Goal: Task Accomplishment & Management: Use online tool/utility

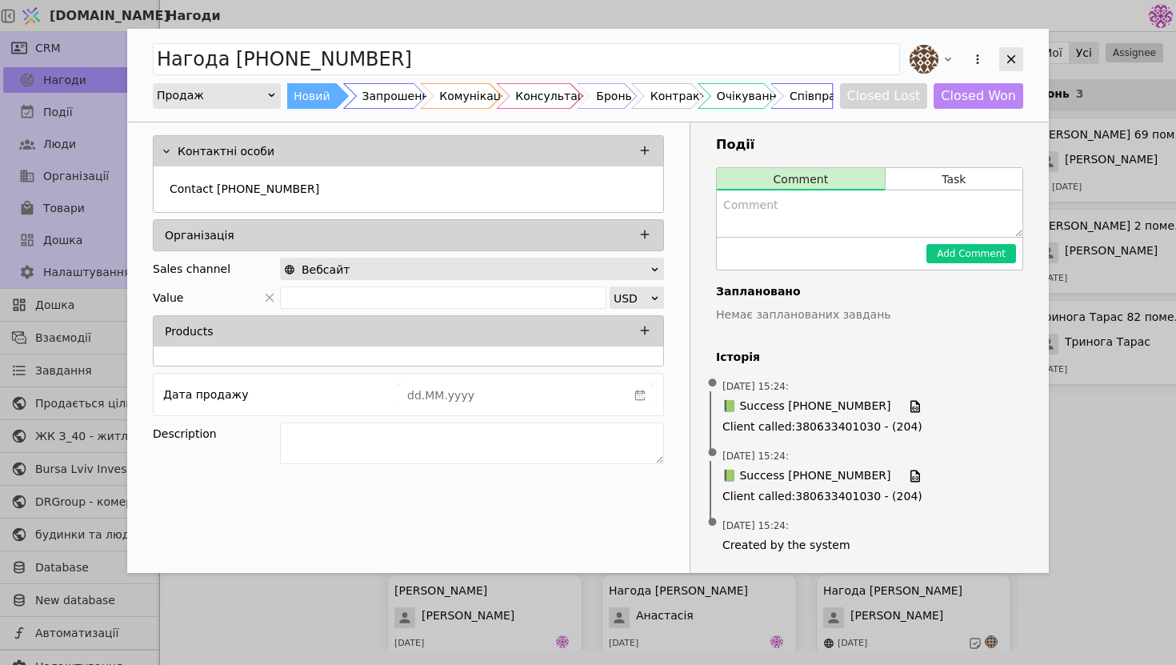
click at [1007, 57] on icon "Add Opportunity" at bounding box center [1011, 59] width 14 height 14
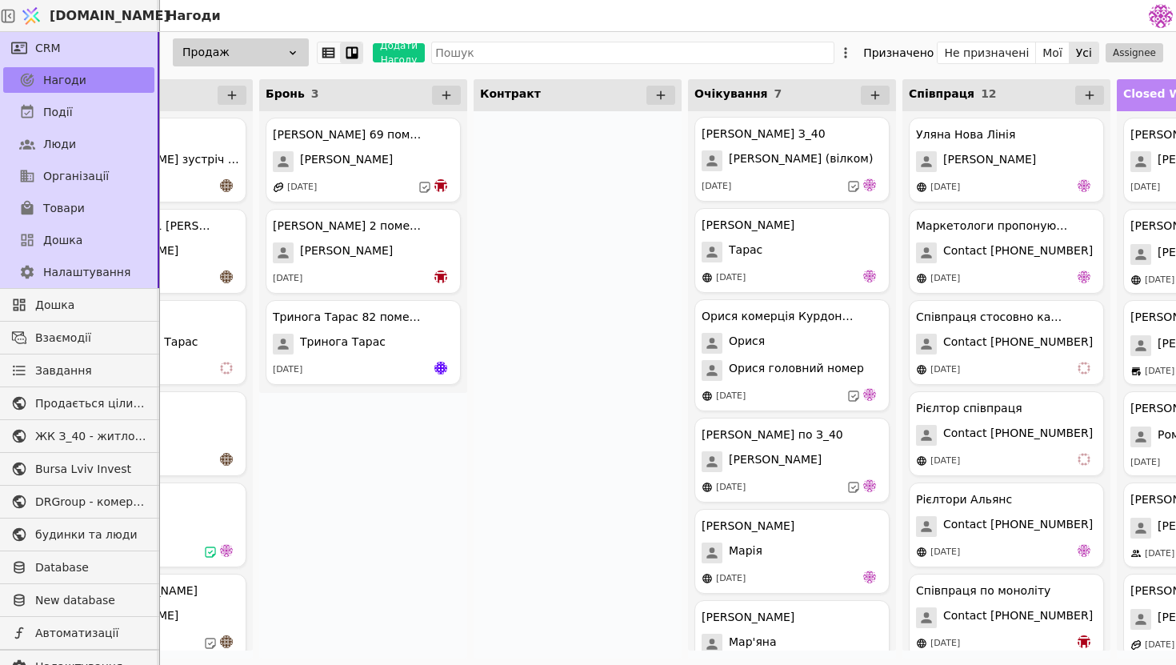
scroll to position [0, 782]
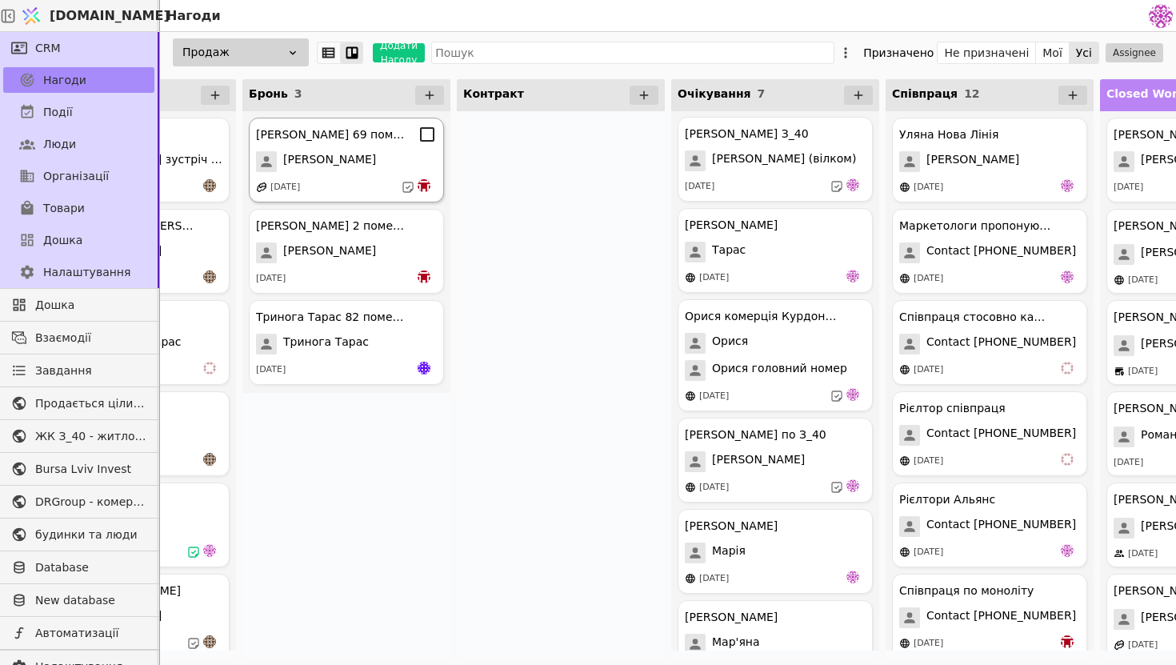
click at [384, 182] on div "[DATE]" at bounding box center [346, 187] width 181 height 16
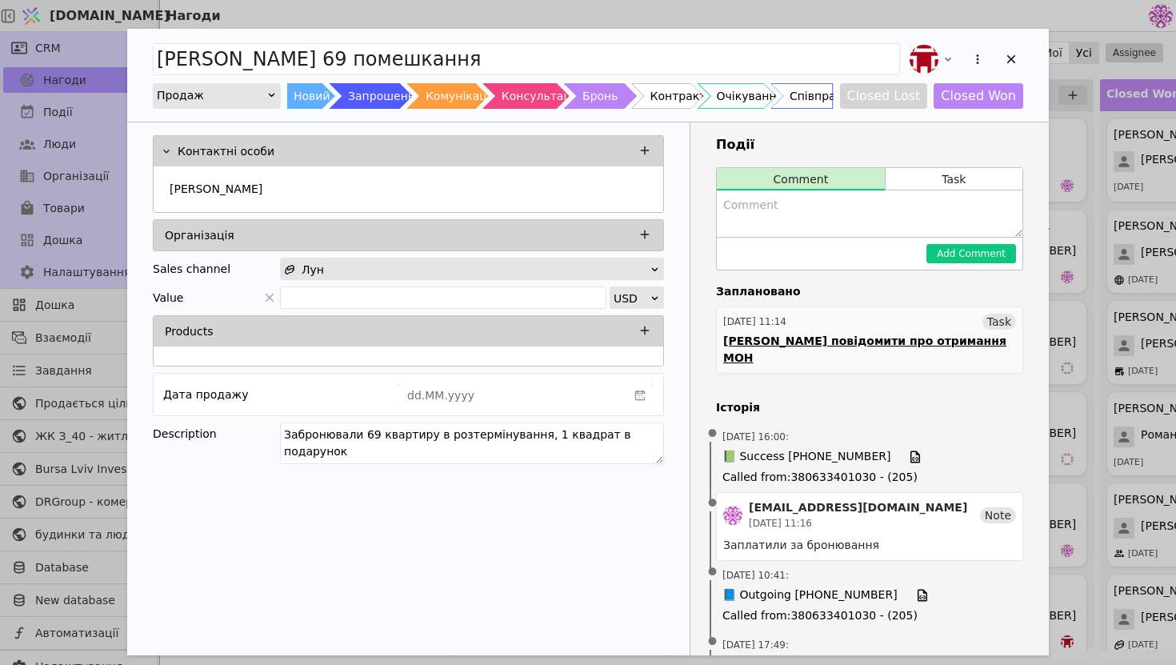
click at [817, 350] on link "27.08.2025 11:14 Task Богдану повідомити про отримання МОН" at bounding box center [869, 339] width 307 height 67
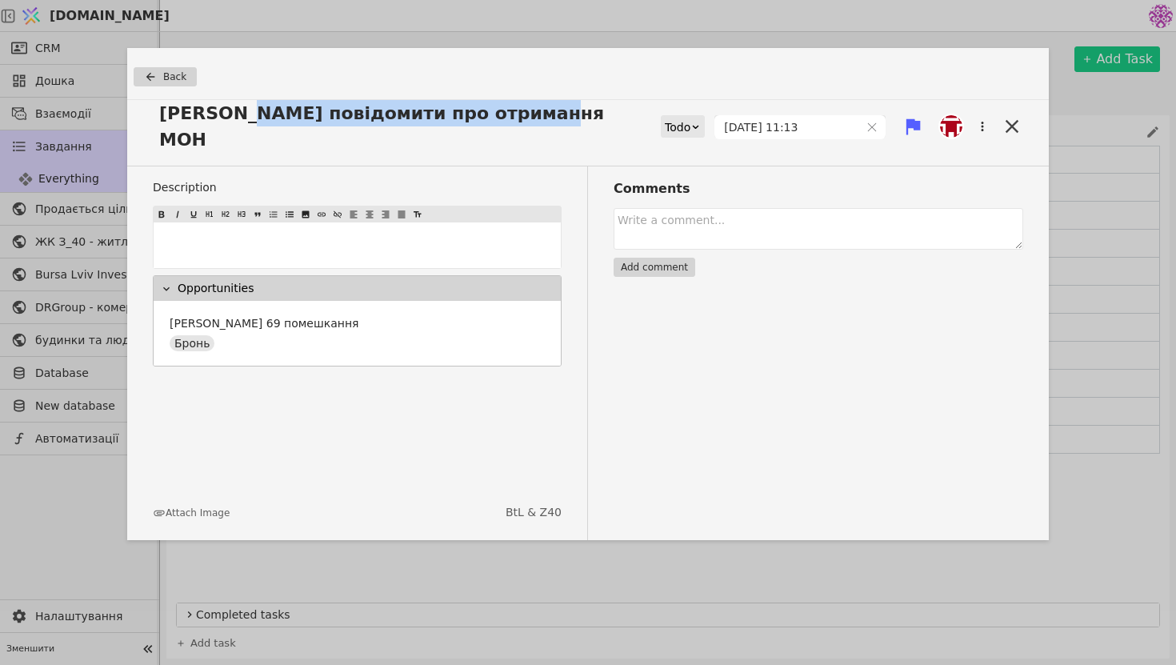
drag, startPoint x: 514, startPoint y: 118, endPoint x: 232, endPoint y: 109, distance: 282.6
click at [232, 109] on span "Богдану повідомити про отримання МОН" at bounding box center [407, 126] width 508 height 53
copy span "повідомити про отримання МОН"
click at [1007, 115] on icon at bounding box center [1012, 126] width 22 height 22
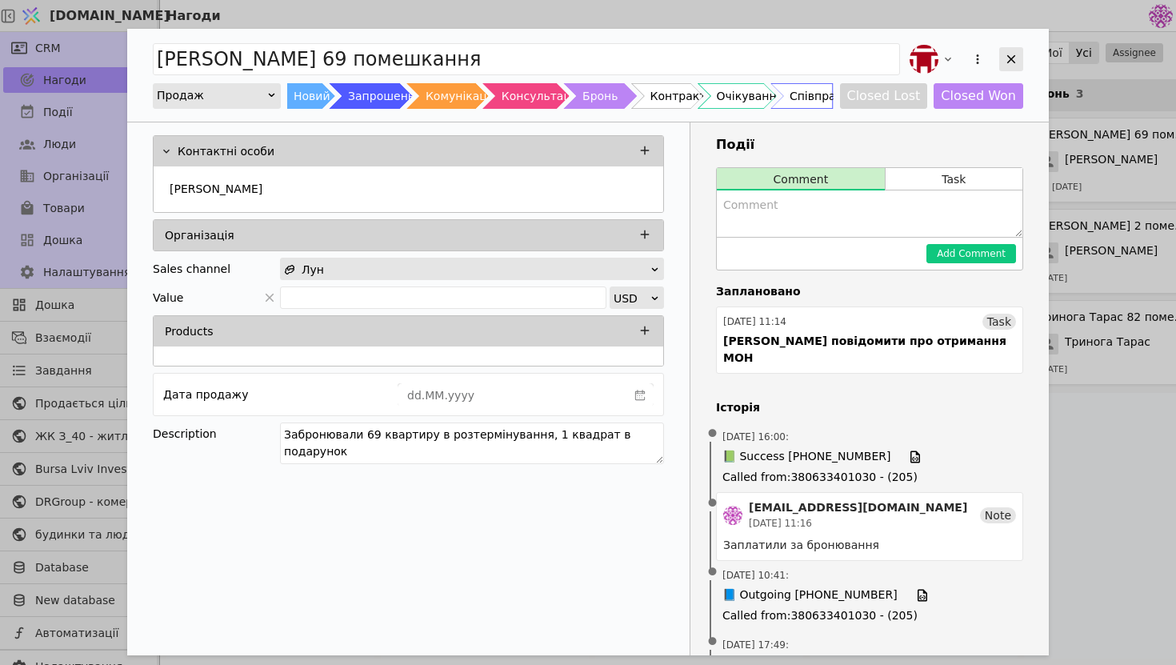
click at [1021, 70] on div "Add Opportunity" at bounding box center [1011, 59] width 24 height 24
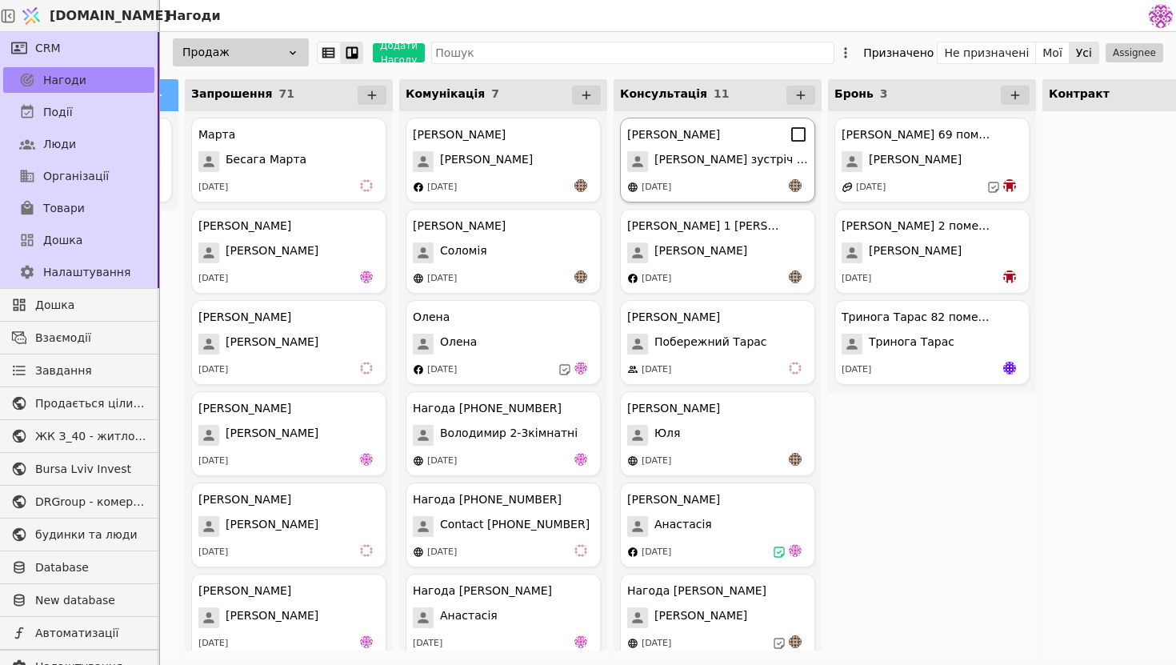
scroll to position [0, 213]
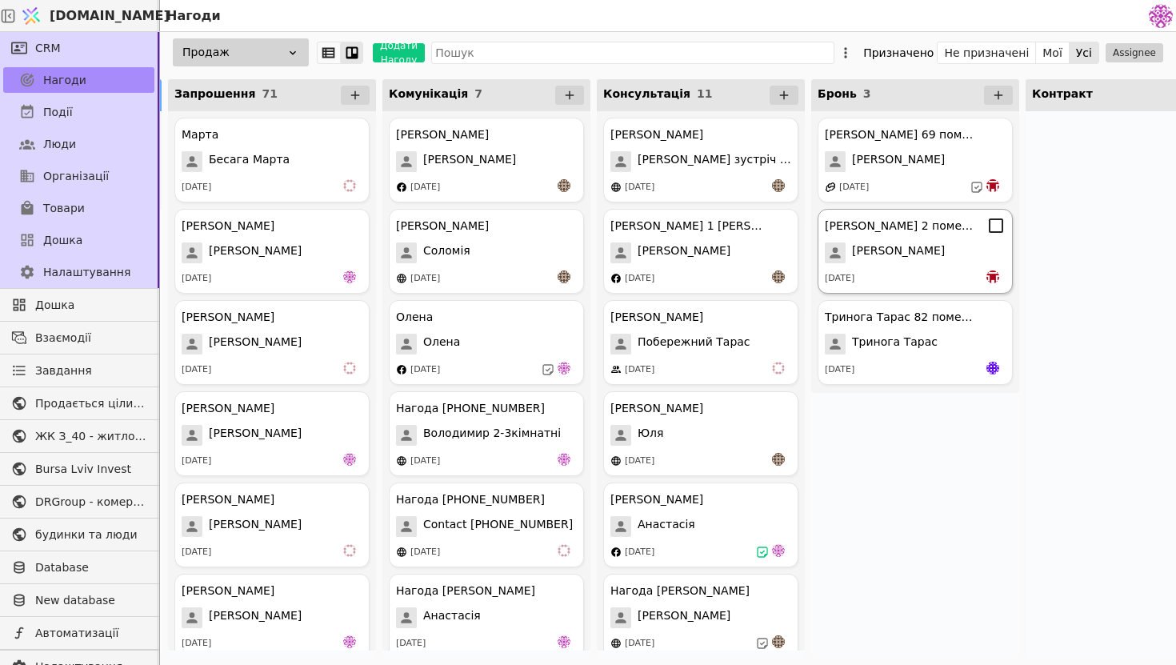
click at [908, 279] on div "[DATE]" at bounding box center [915, 278] width 181 height 16
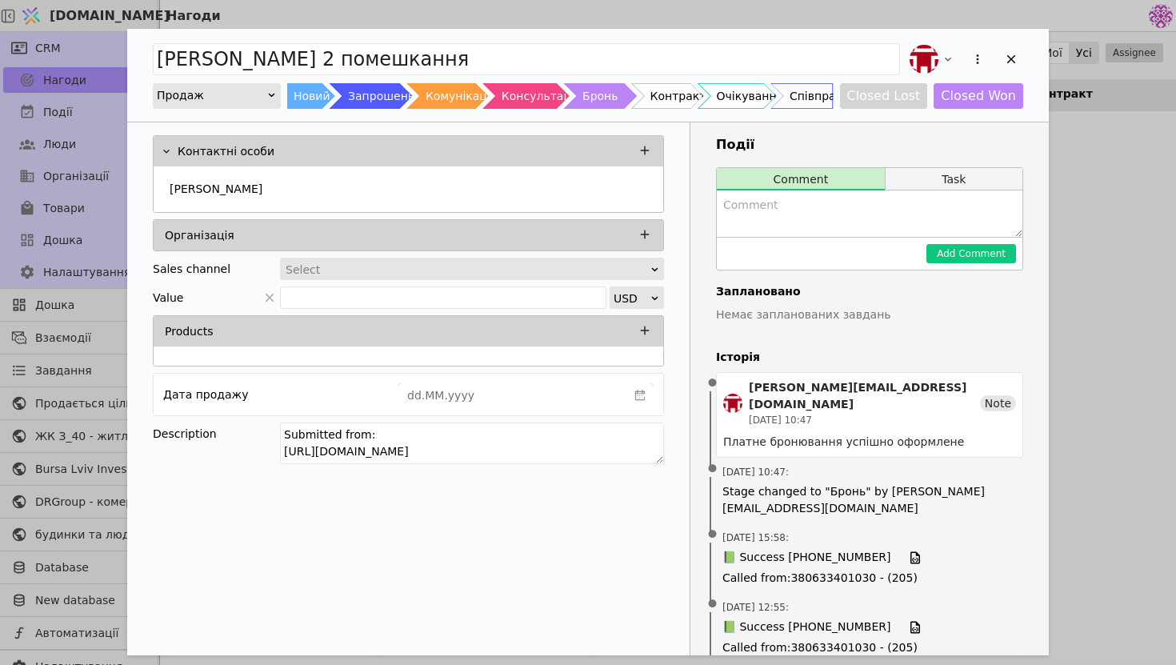
click at [933, 178] on button "Task" at bounding box center [954, 179] width 137 height 22
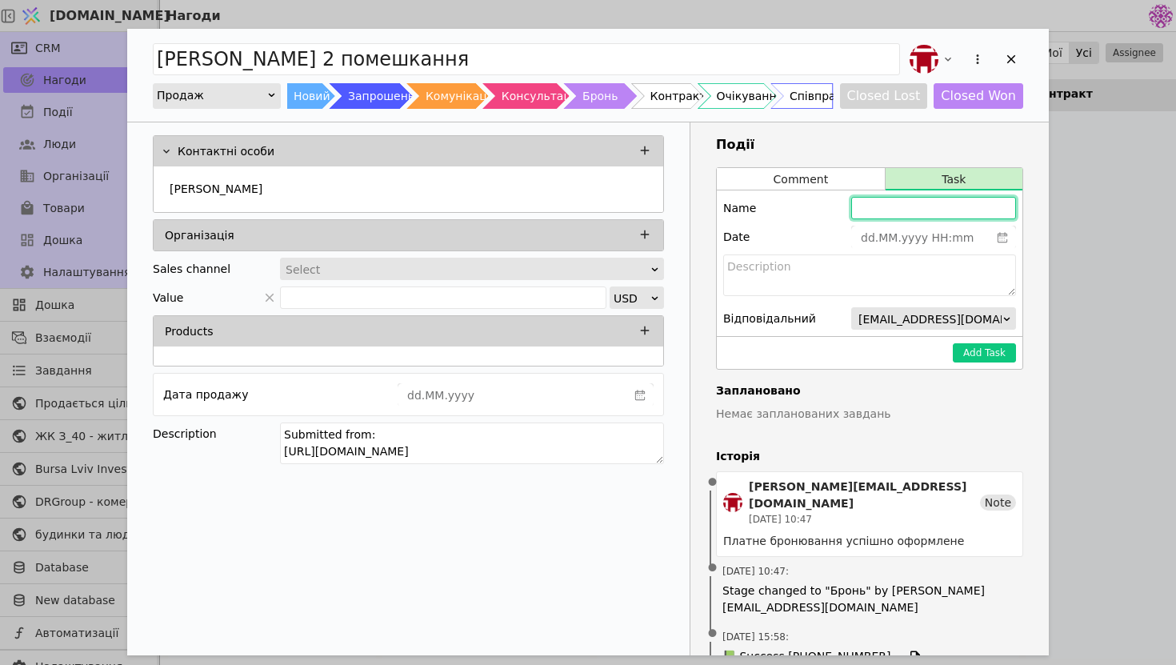
click at [870, 215] on input "Add Opportunity" at bounding box center [933, 208] width 165 height 22
paste input "повідомити про отримання МОН"
click at [863, 206] on input "повідомити про отримання МОН" at bounding box center [933, 208] width 165 height 22
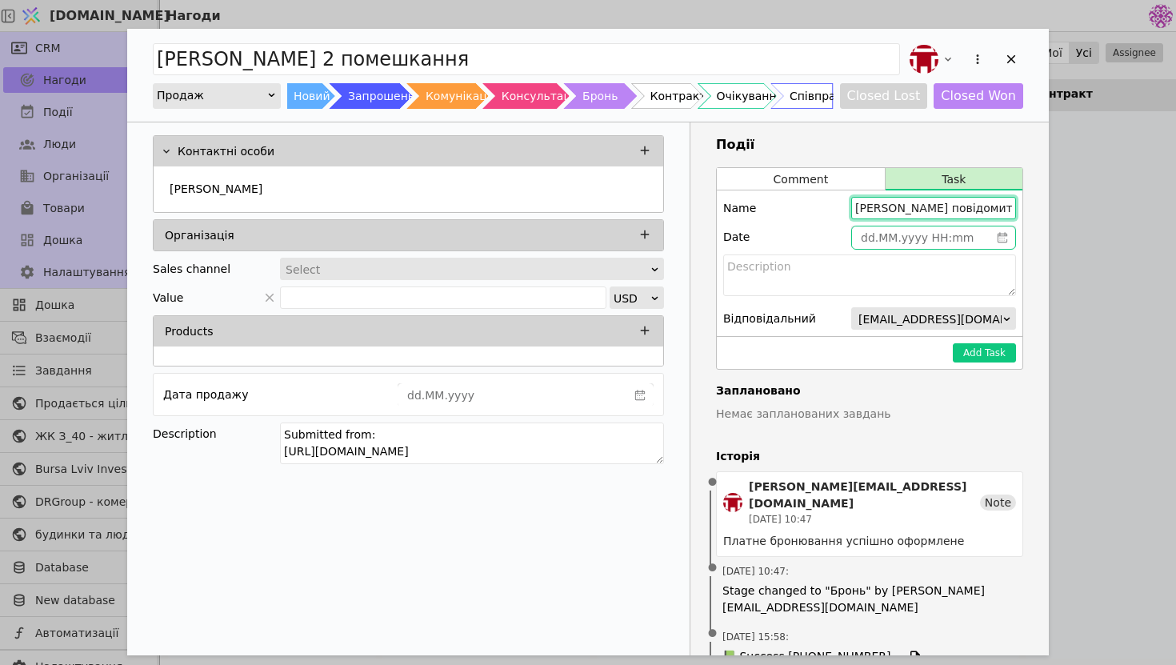
type input "Андрію повідомити про отримання МОН"
click at [999, 239] on icon "calender simple" at bounding box center [1002, 237] width 11 height 11
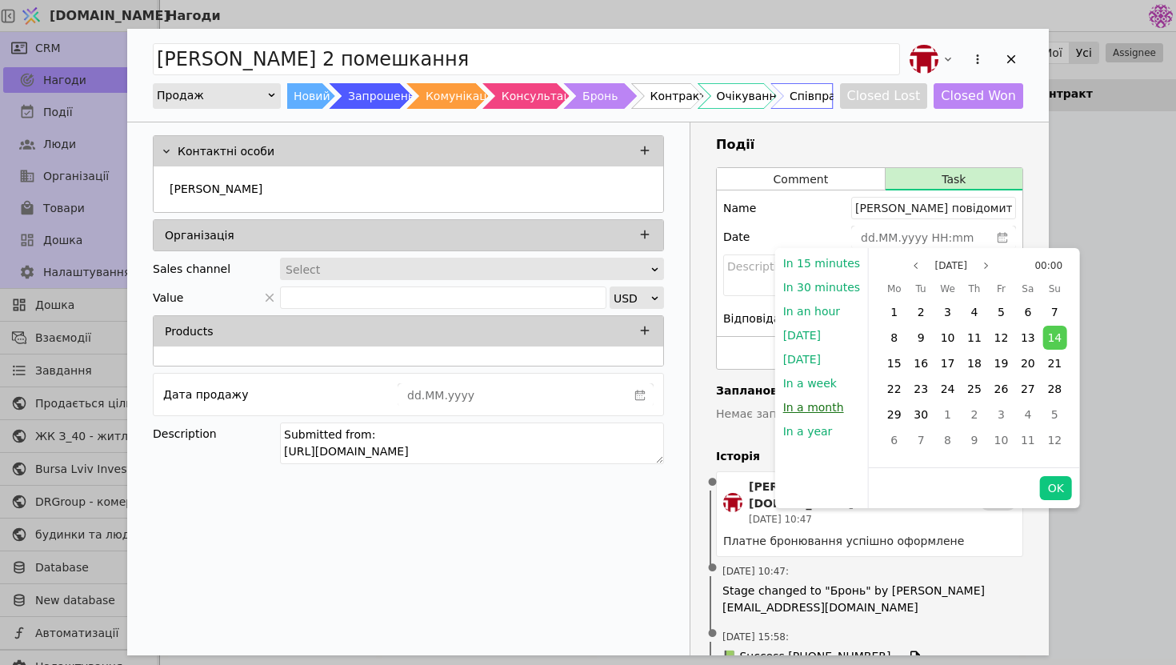
click at [832, 407] on button "In a month" at bounding box center [813, 407] width 77 height 24
type input "14.10.2025 18:41"
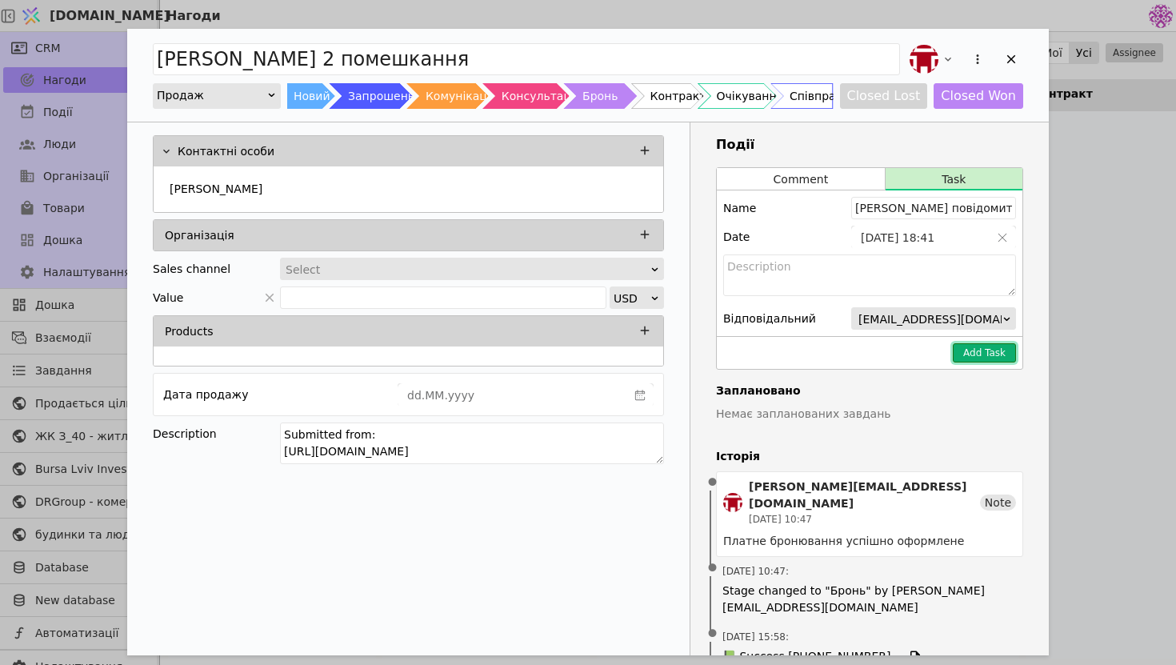
click at [989, 354] on button "Add Task" at bounding box center [984, 352] width 63 height 19
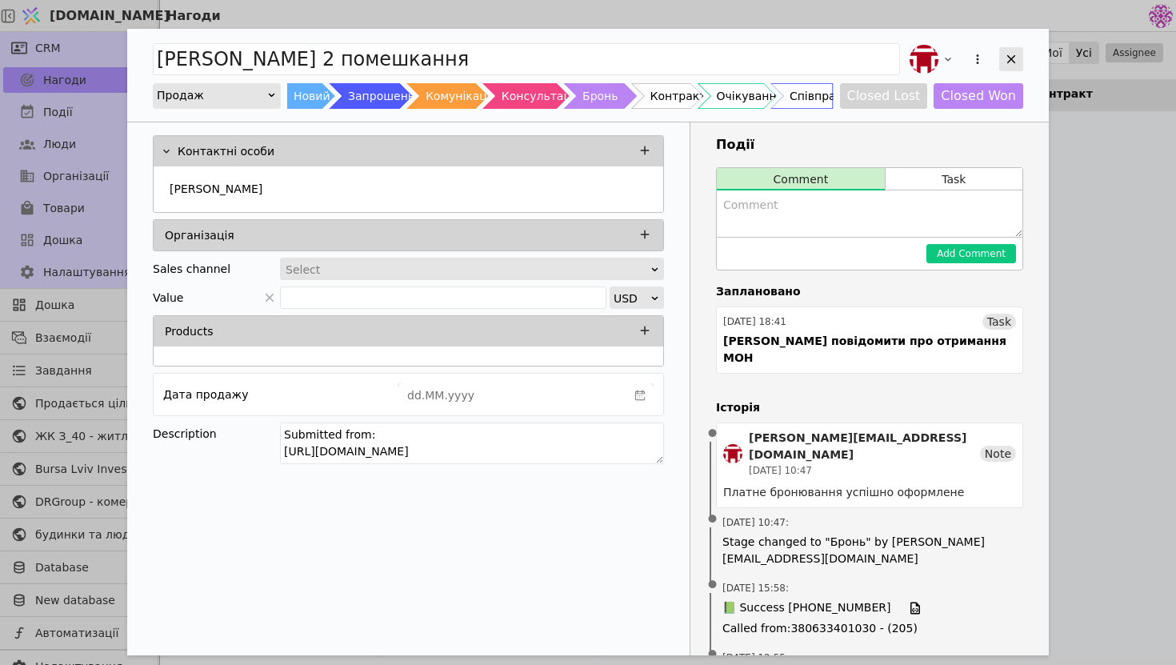
click at [1010, 60] on icon "Add Opportunity" at bounding box center [1011, 59] width 9 height 9
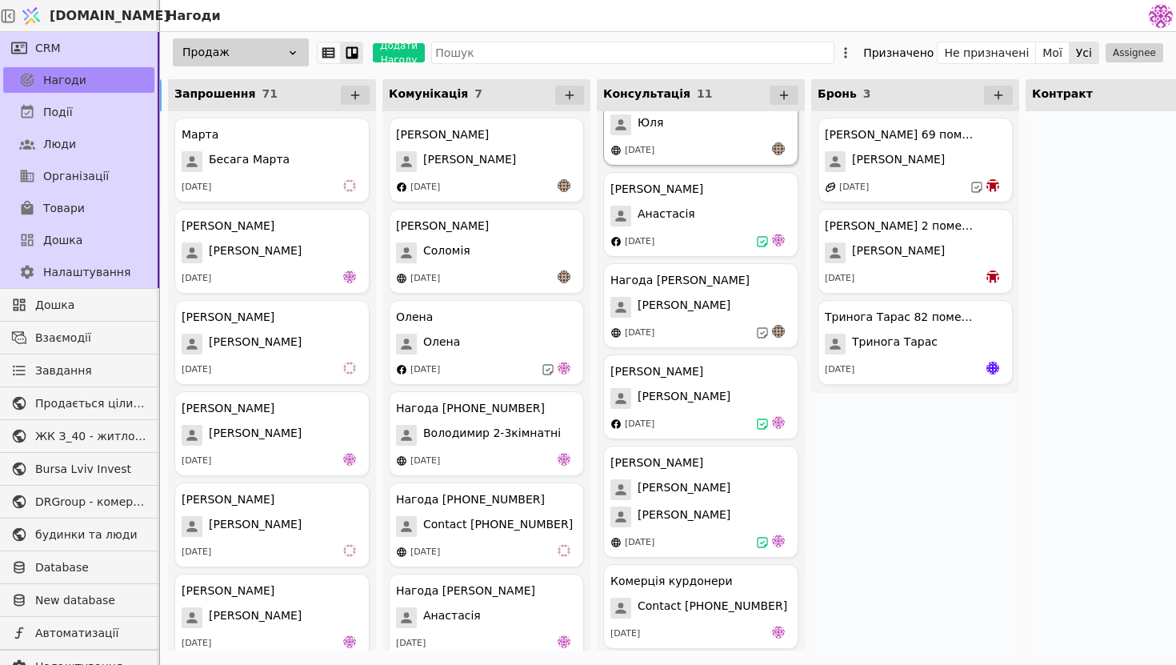
scroll to position [498, 0]
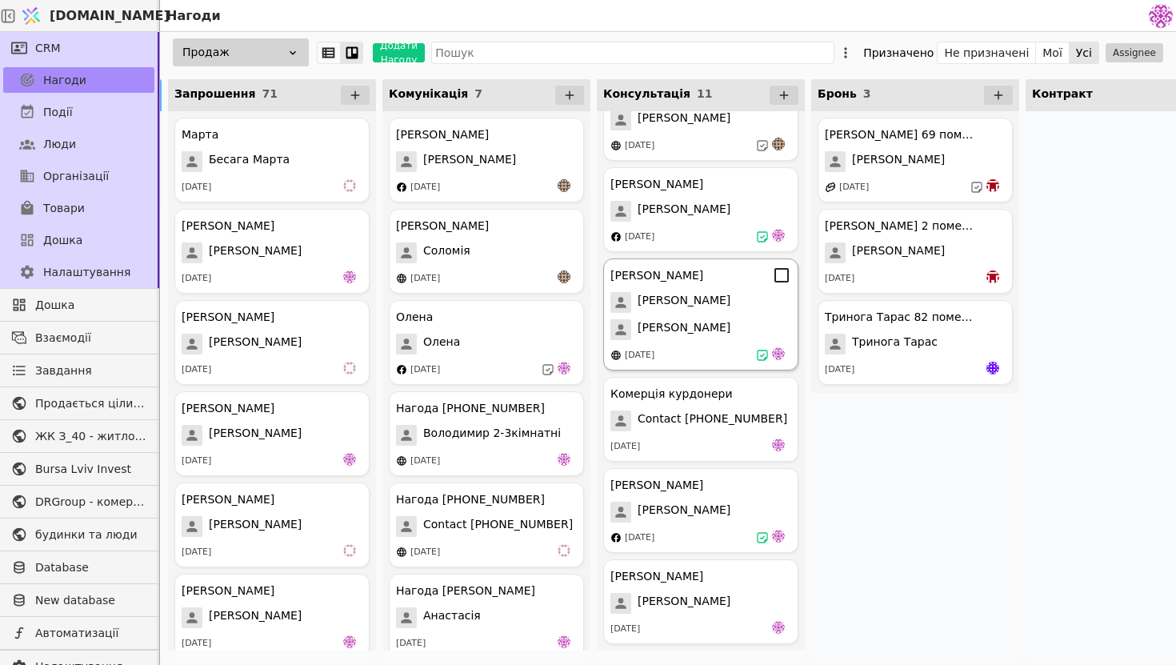
click at [735, 338] on div "[PERSON_NAME]" at bounding box center [700, 329] width 181 height 21
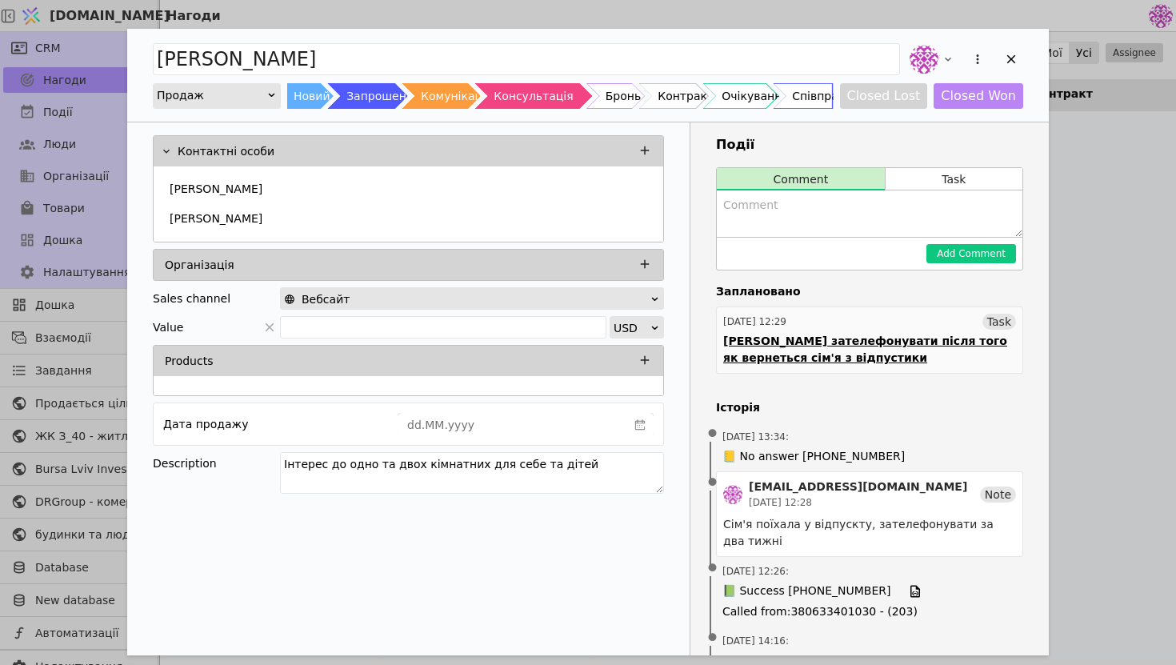
click at [846, 326] on div "02.09.2025 12:29 Task" at bounding box center [869, 322] width 293 height 16
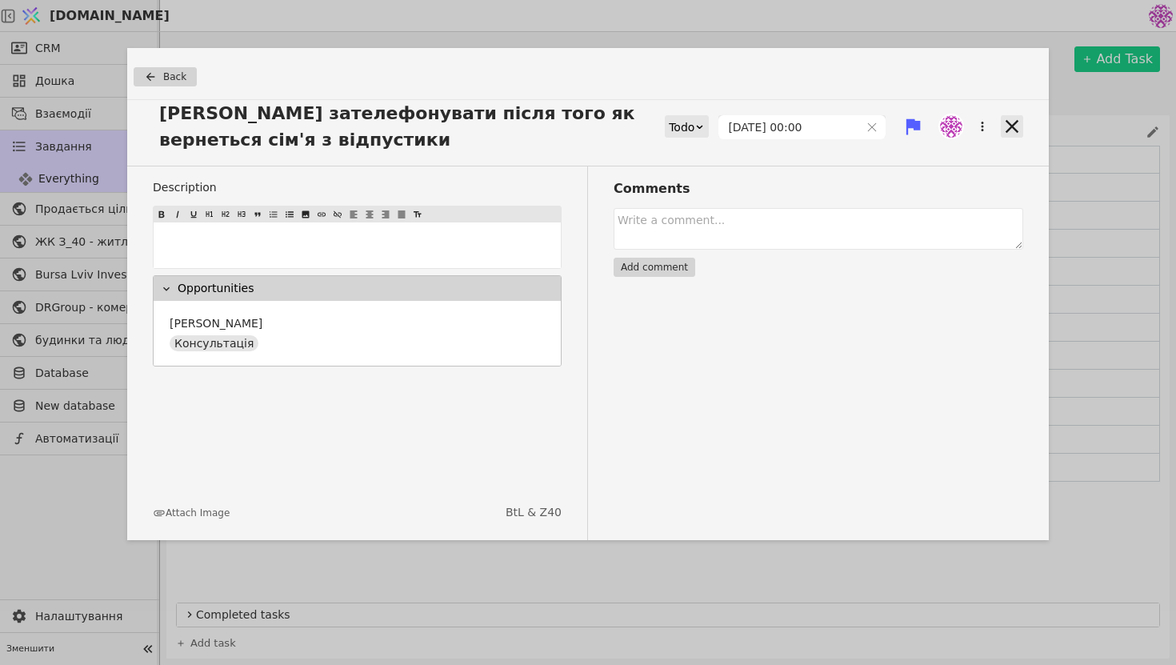
click at [1001, 128] on icon at bounding box center [1012, 126] width 22 height 22
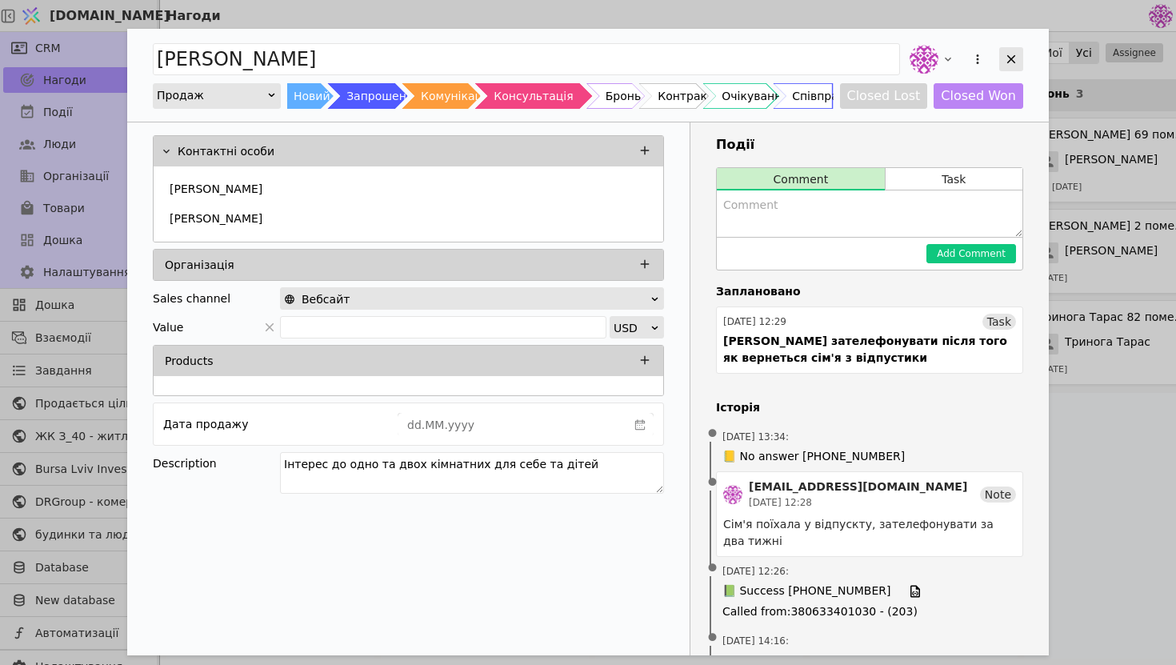
click at [1009, 50] on div "Add Opportunity" at bounding box center [1011, 59] width 24 height 24
click at [1006, 70] on div "Add Opportunity" at bounding box center [1011, 59] width 24 height 24
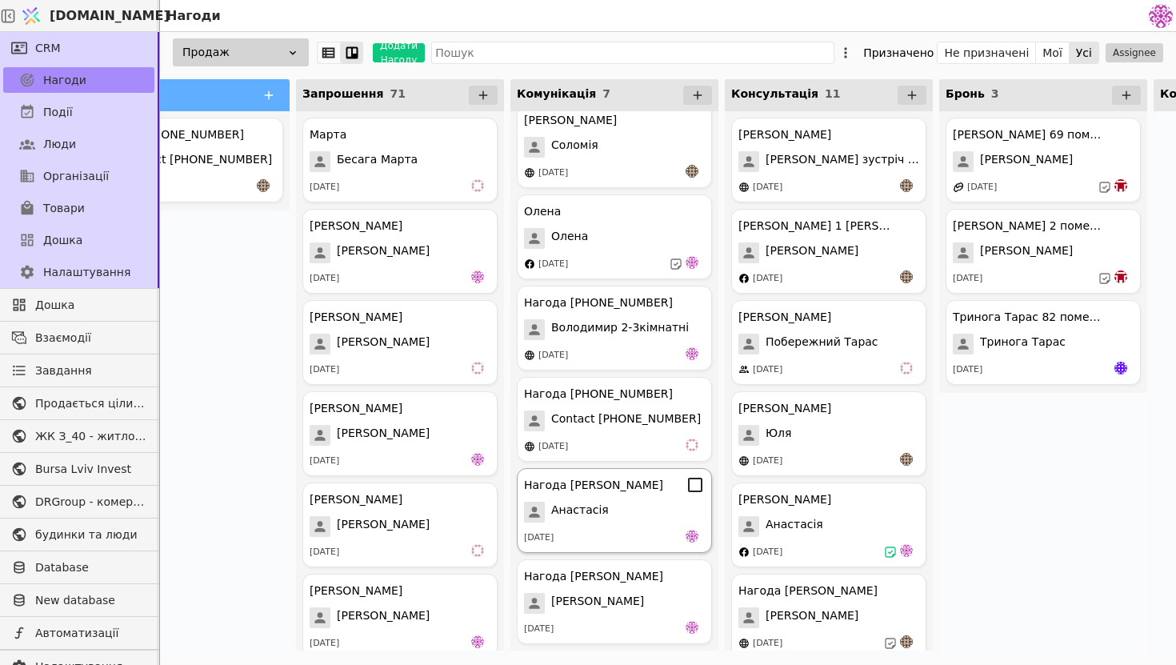
scroll to position [0, 200]
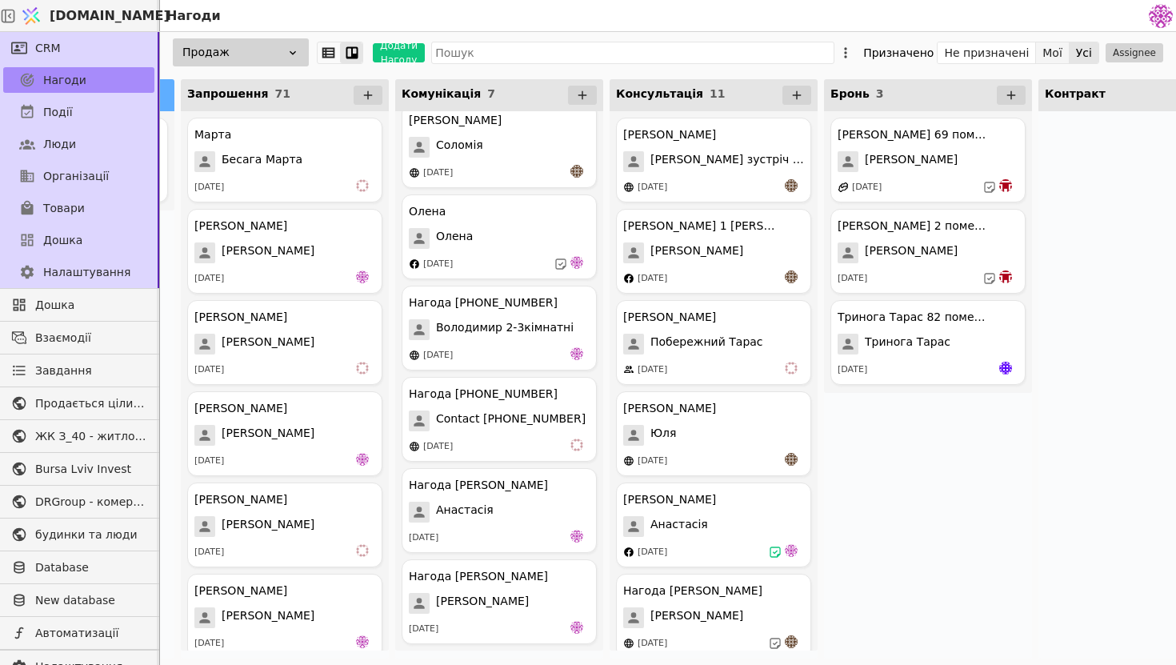
click at [1058, 45] on button "Мої" at bounding box center [1053, 53] width 34 height 22
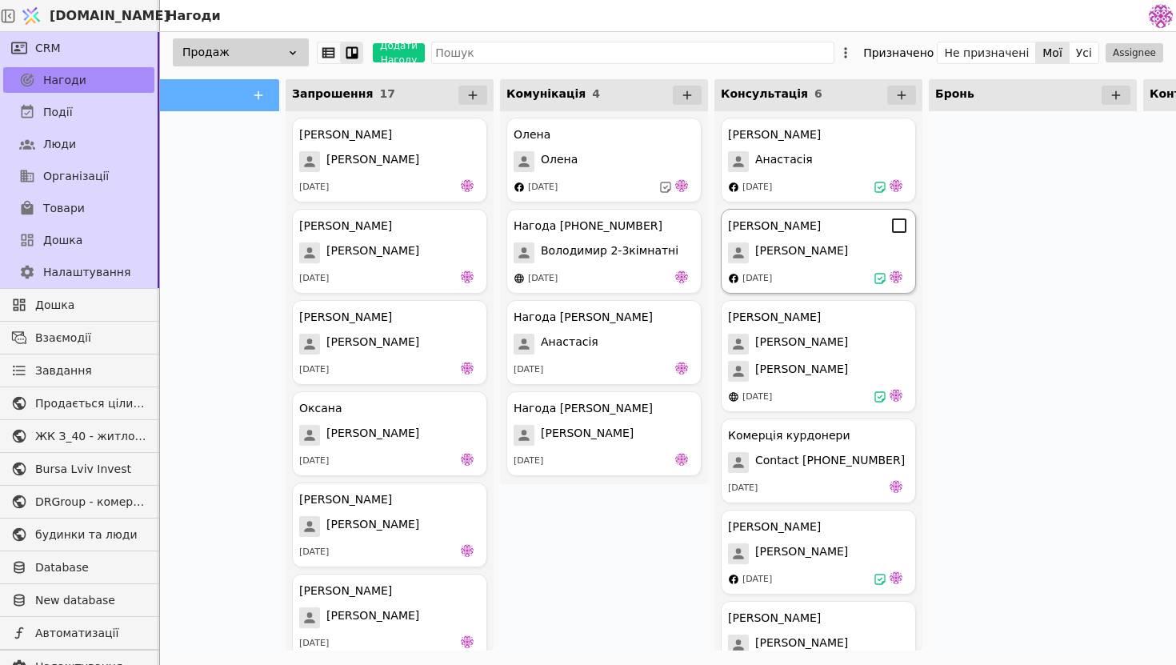
click at [859, 238] on div "Микола курдонери Микола 29.08.2025" at bounding box center [818, 251] width 195 height 85
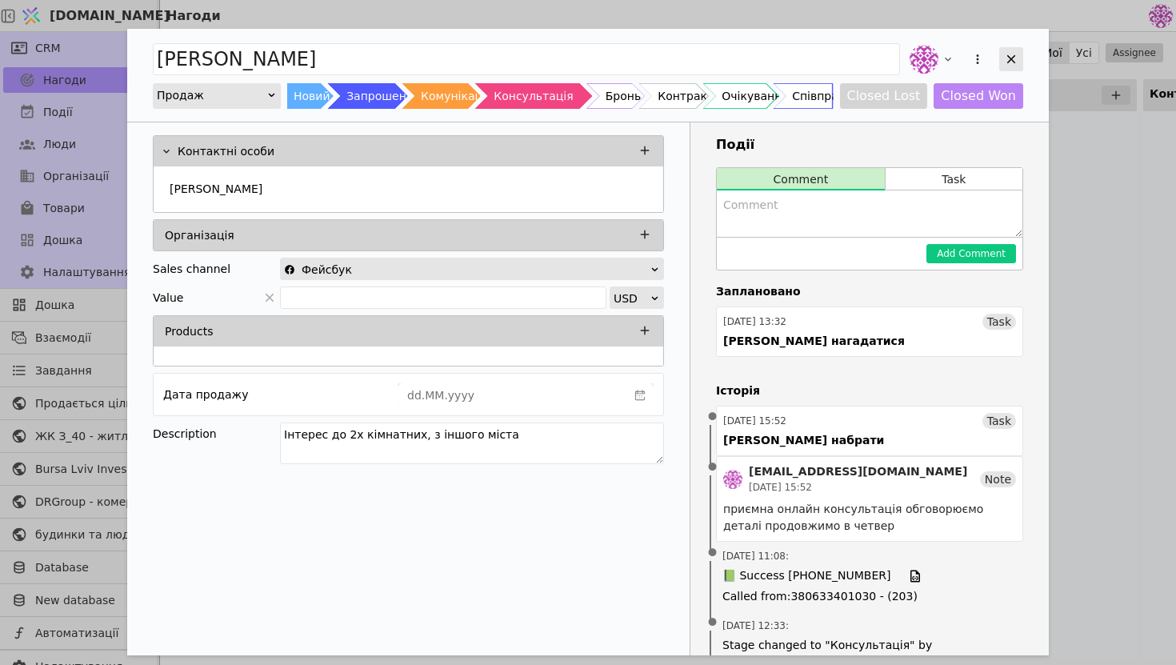
click at [1011, 62] on icon "Add Opportunity" at bounding box center [1011, 59] width 14 height 14
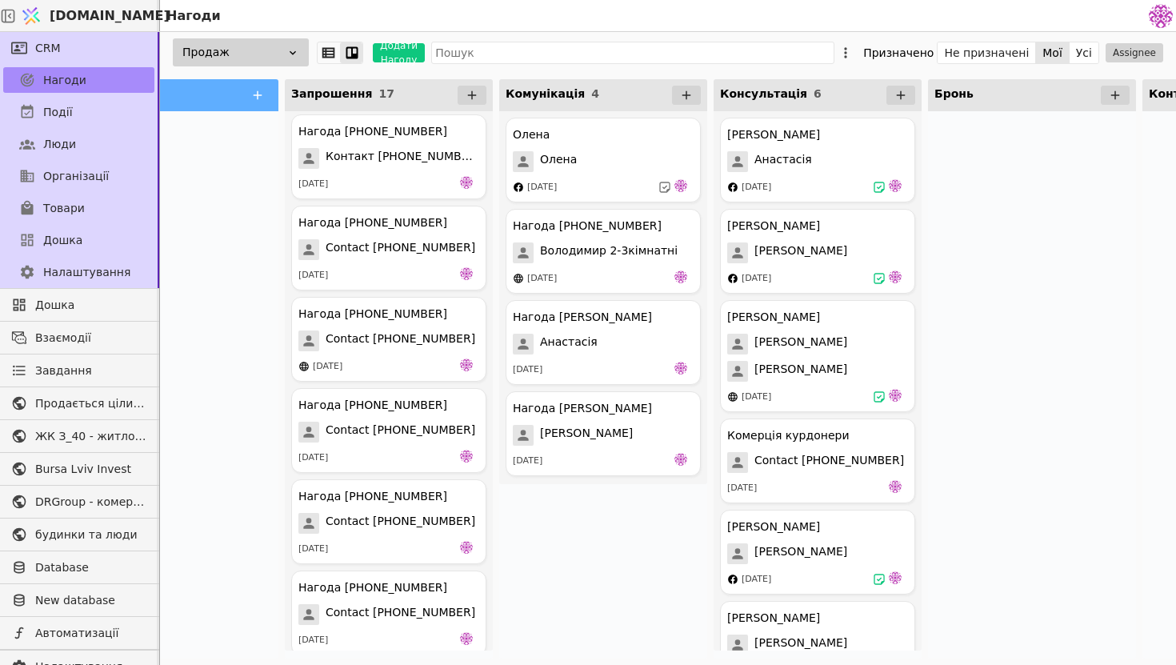
scroll to position [739, 0]
